Goal: Communication & Community: Answer question/provide support

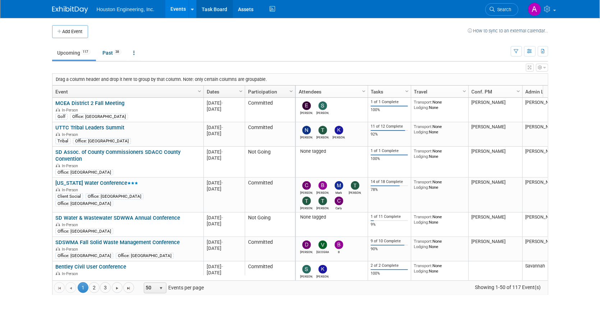
click at [217, 8] on link "Task Board" at bounding box center [215, 9] width 36 height 18
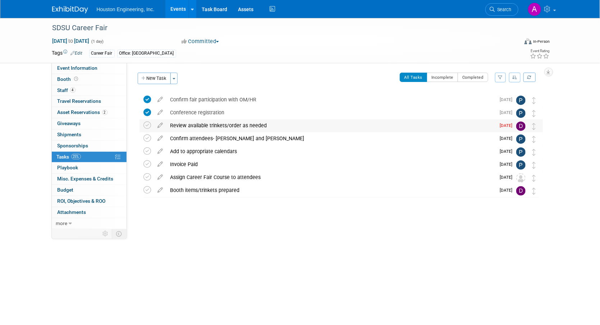
click at [185, 125] on div "Review available trinkets/order as needed" at bounding box center [331, 125] width 329 height 12
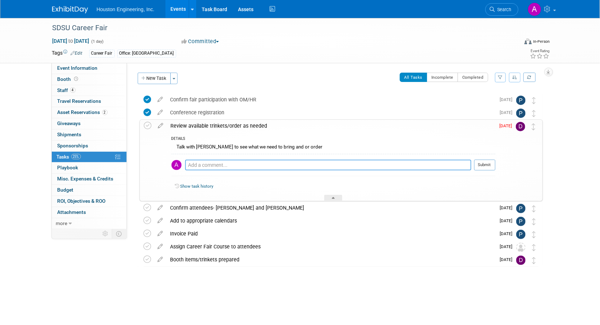
click at [190, 165] on textarea at bounding box center [328, 165] width 286 height 11
type textarea "I talked with Josh he doesn't have those, so I am asking Danielle to bring them…"
click at [482, 165] on button "Submit" at bounding box center [484, 165] width 21 height 11
